Goal: Information Seeking & Learning: Learn about a topic

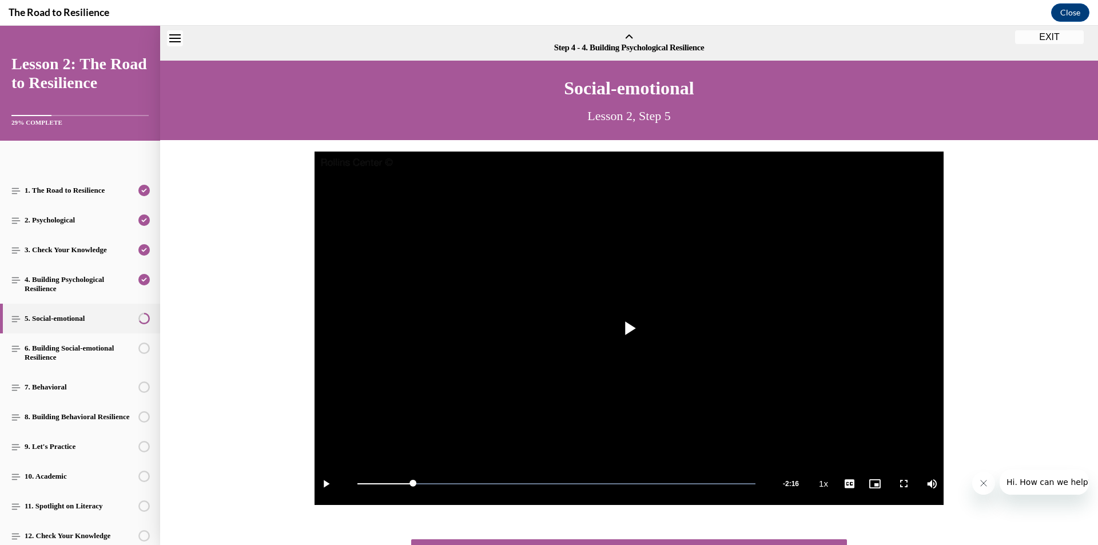
scroll to position [35, 0]
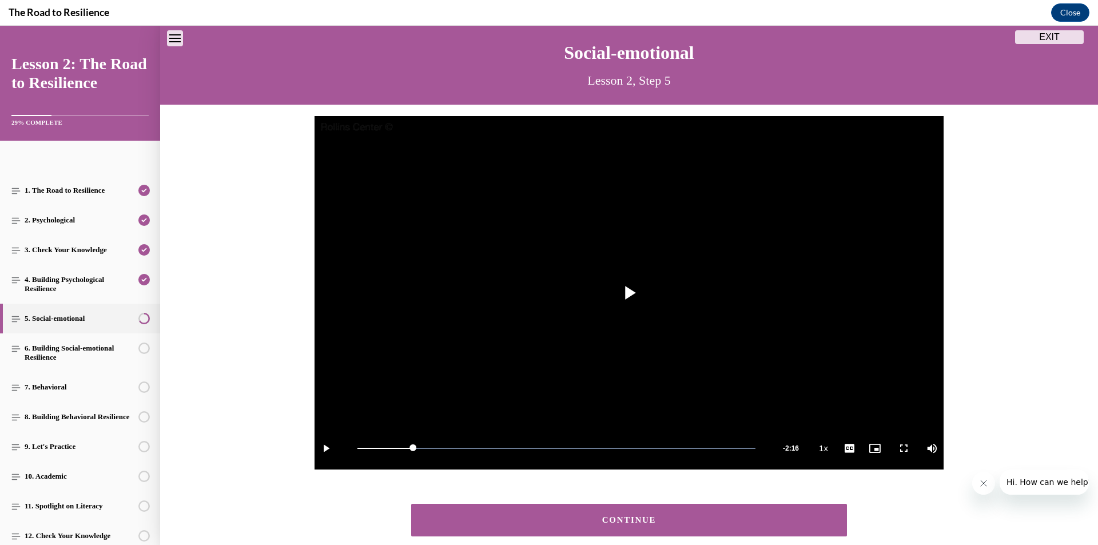
click at [581, 514] on button "CONTINUE" at bounding box center [629, 520] width 436 height 33
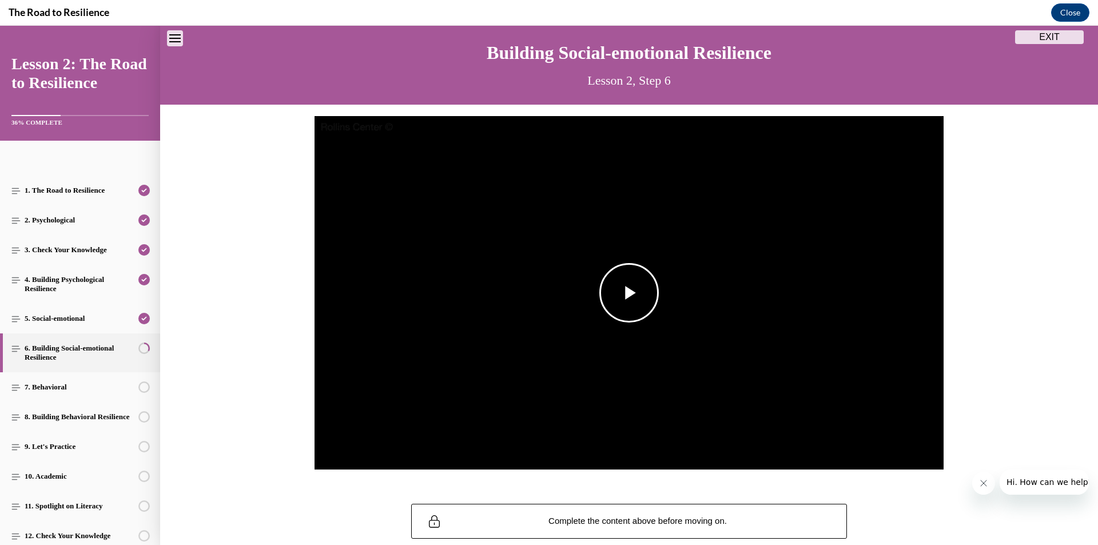
click at [629, 293] on span "Video player" at bounding box center [629, 293] width 0 height 0
click at [922, 447] on div "49%" at bounding box center [926, 448] width 23 height 2
click at [916, 448] on div "24%" at bounding box center [926, 448] width 23 height 2
click at [921, 449] on div "44%" at bounding box center [926, 448] width 23 height 2
click at [919, 449] on div "Volume Level" at bounding box center [920, 448] width 10 height 2
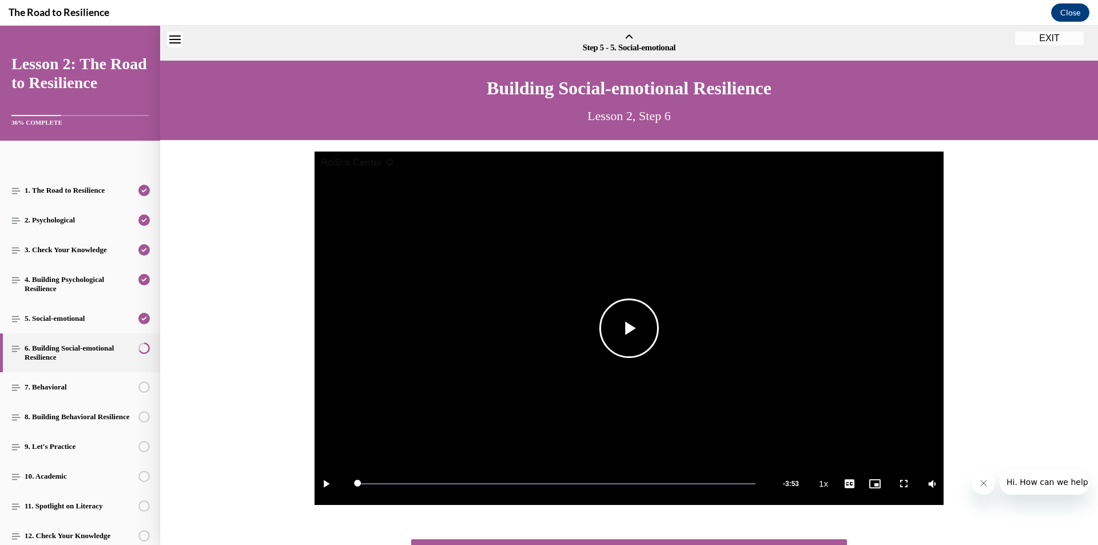
scroll to position [93, 0]
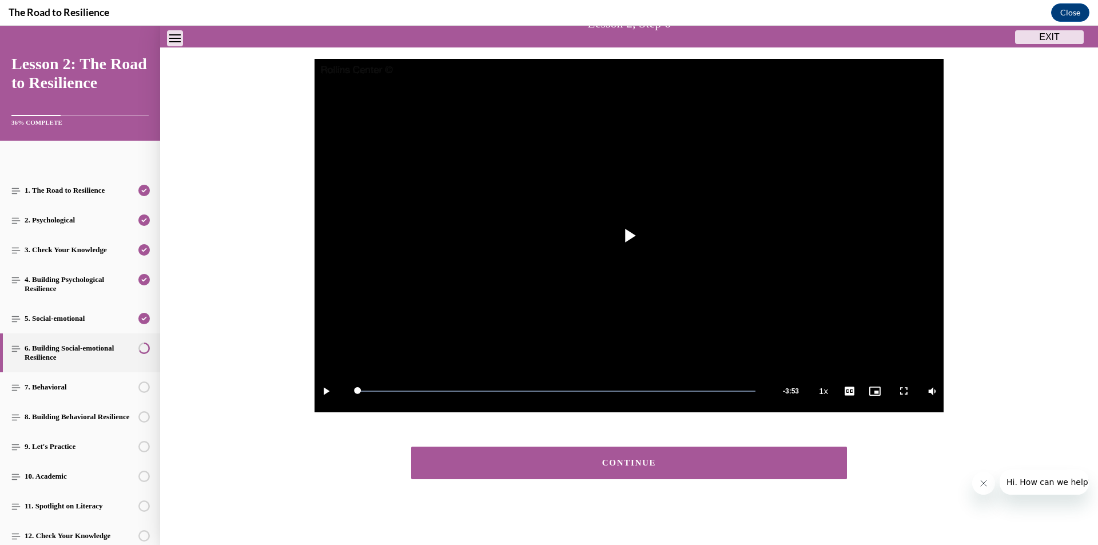
click at [673, 473] on button "CONTINUE" at bounding box center [629, 463] width 436 height 33
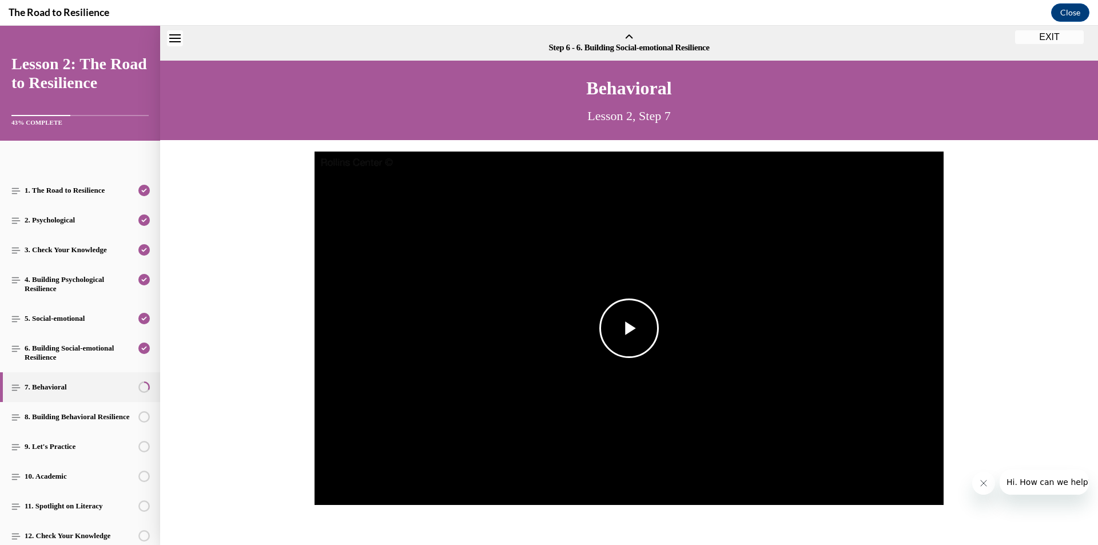
scroll to position [35, 0]
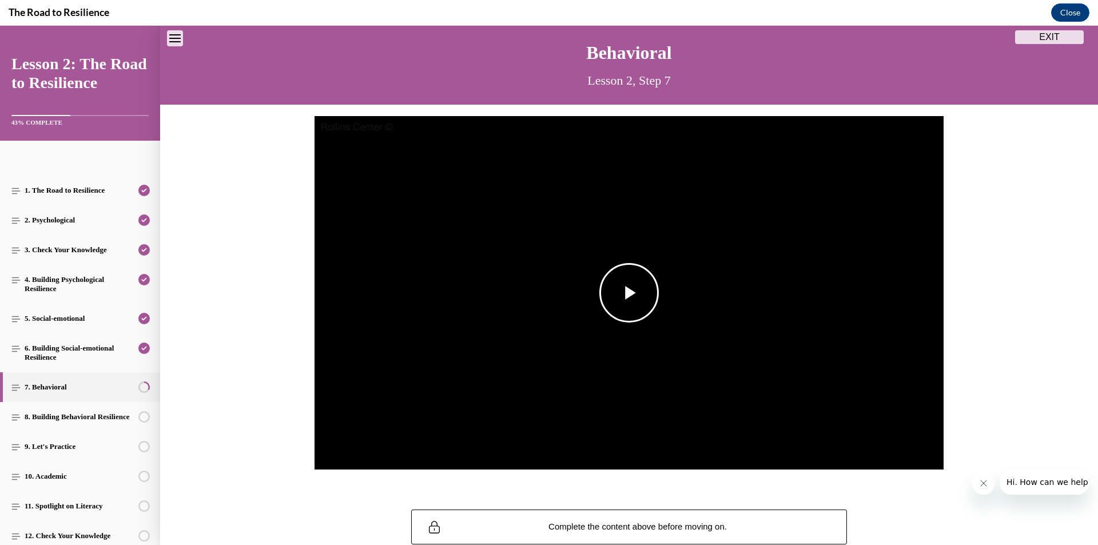
drag, startPoint x: 608, startPoint y: 285, endPoint x: 614, endPoint y: 285, distance: 6.3
click at [629, 293] on span "Video player" at bounding box center [629, 293] width 0 height 0
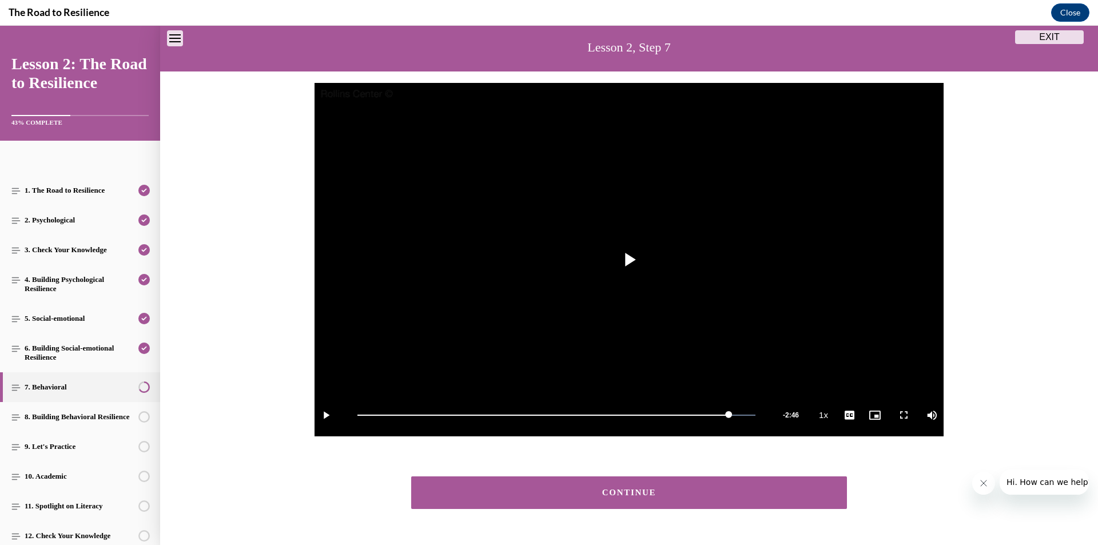
scroll to position [104, 0]
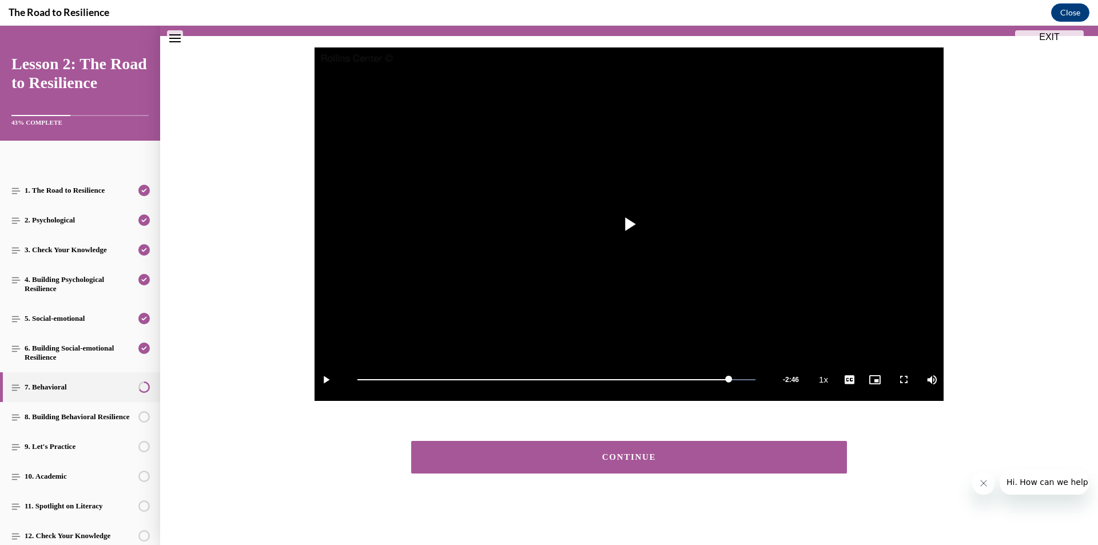
click at [668, 461] on div "CONTINUE" at bounding box center [629, 457] width 400 height 9
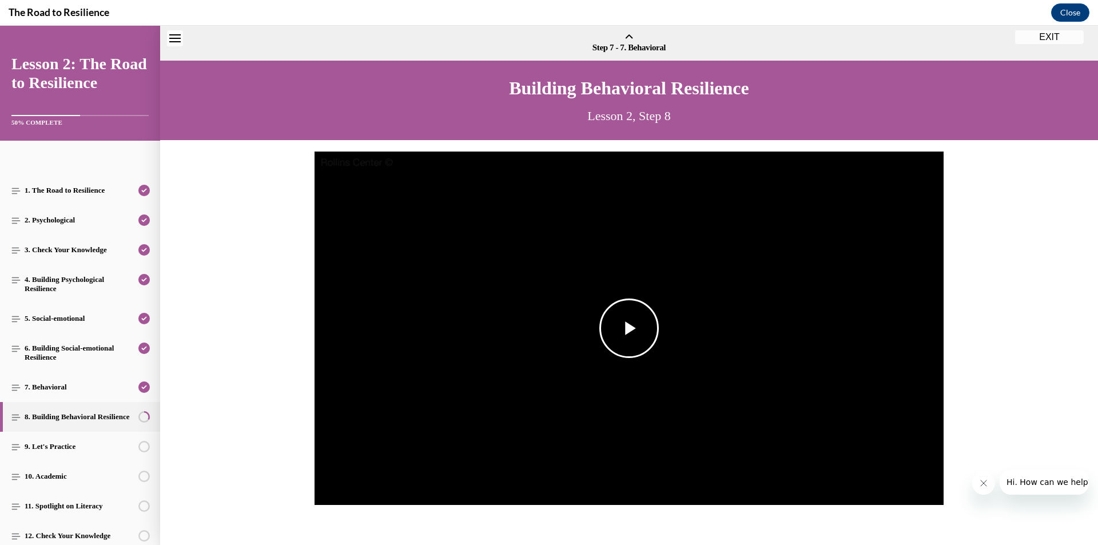
scroll to position [35, 0]
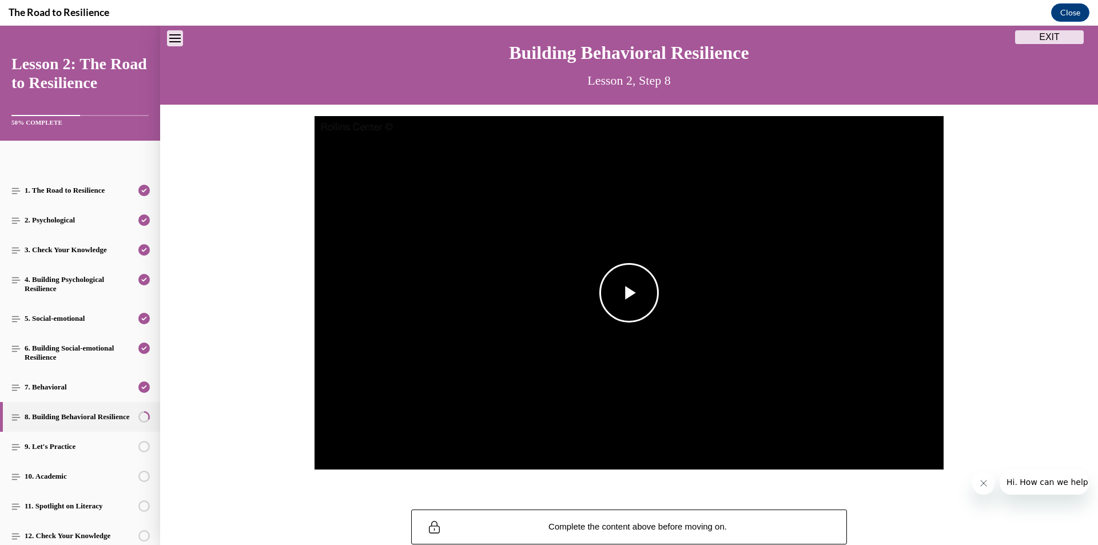
click at [629, 293] on span "Video player" at bounding box center [629, 293] width 0 height 0
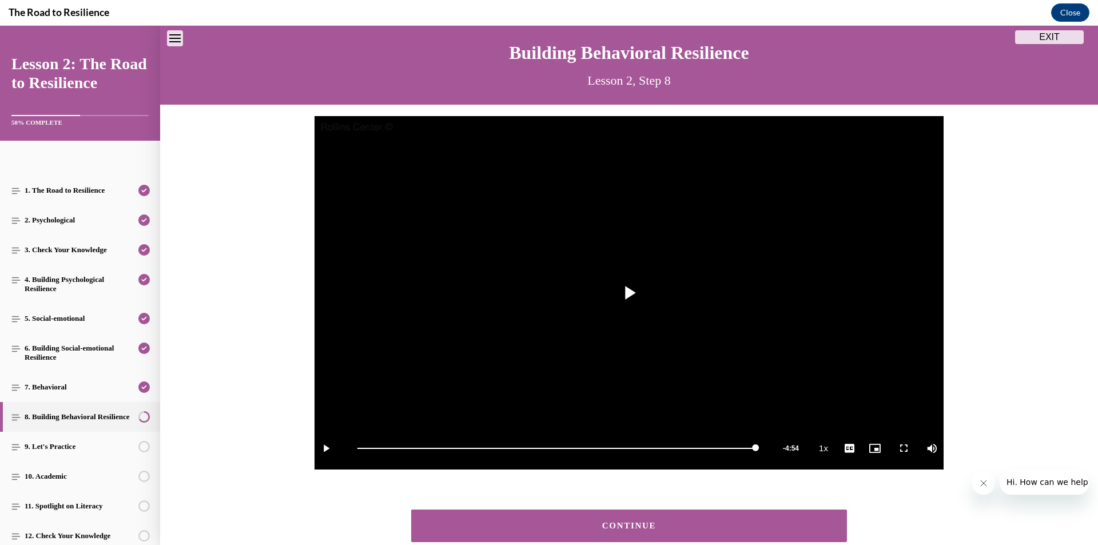
click at [584, 530] on div "CONTINUE" at bounding box center [629, 526] width 400 height 9
